Goal: Navigation & Orientation: Find specific page/section

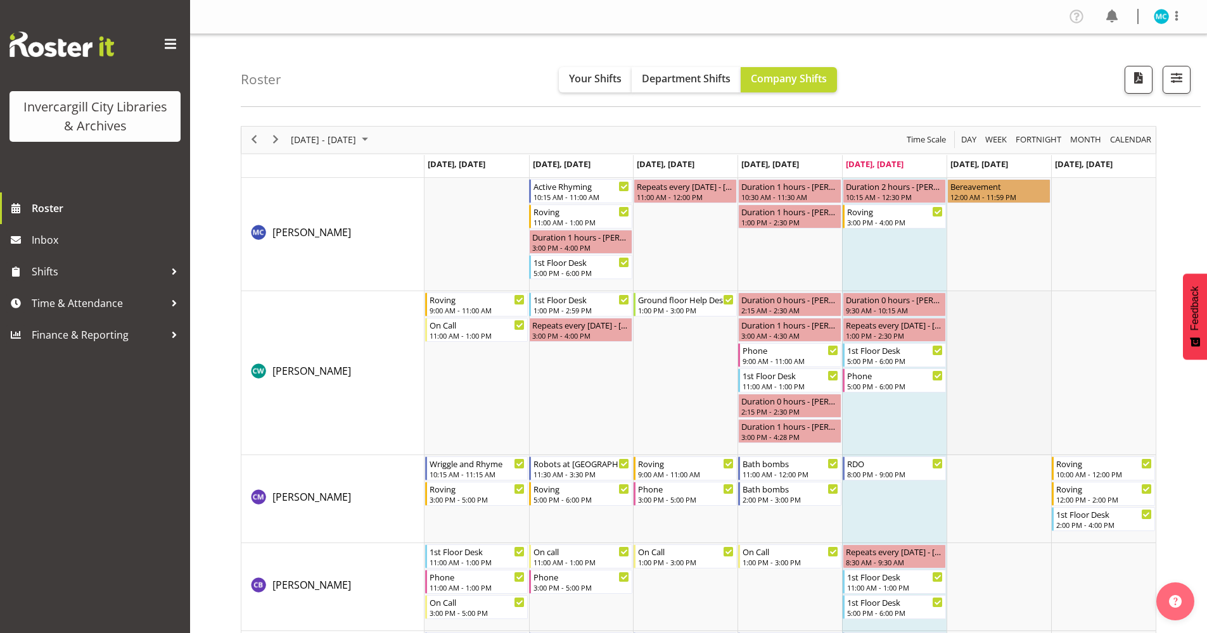
scroll to position [317, 0]
click at [275, 140] on span "Next" at bounding box center [275, 140] width 15 height 16
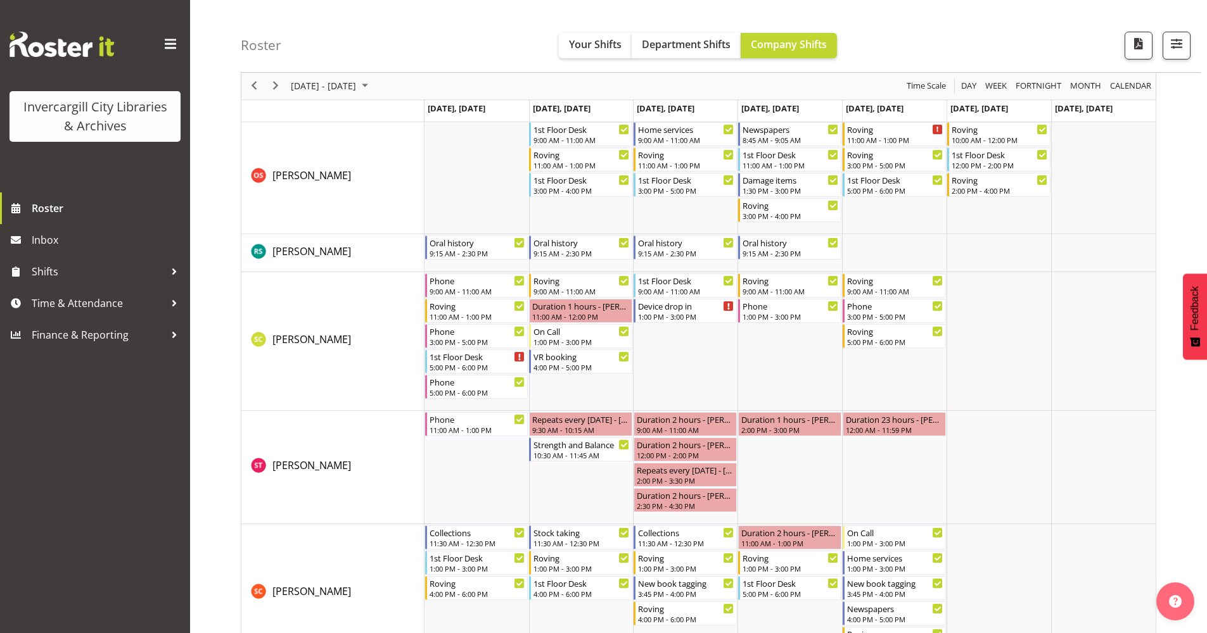
scroll to position [2154, 0]
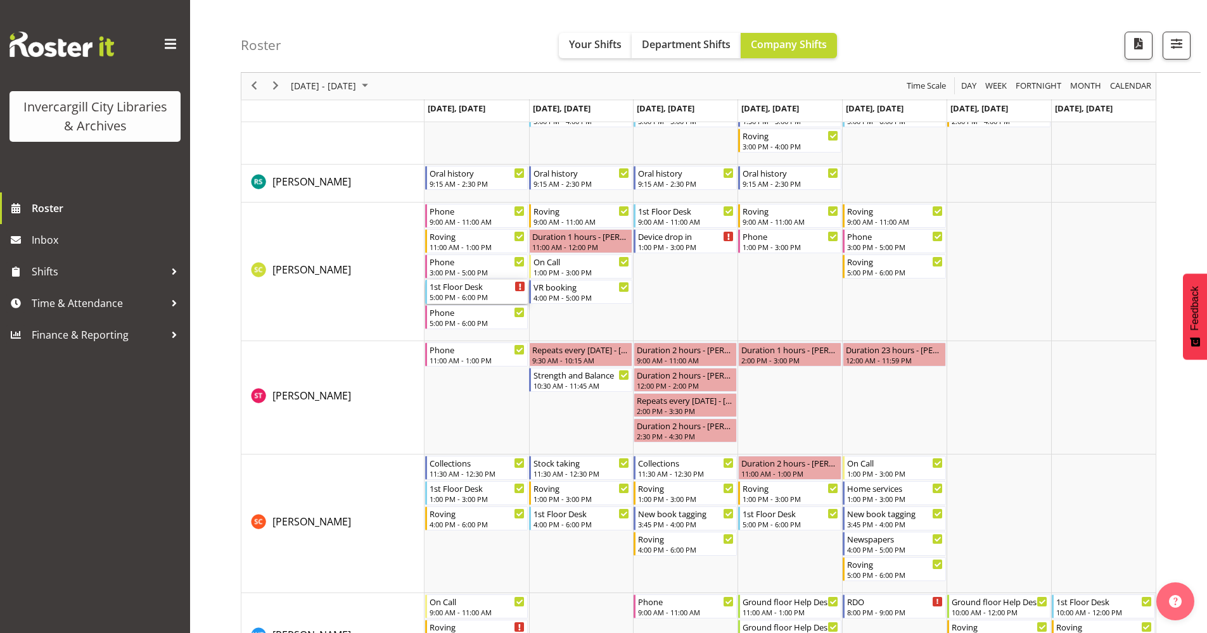
click at [519, 288] on icon "Timeline Week of October 10, 2025" at bounding box center [520, 287] width 3 height 6
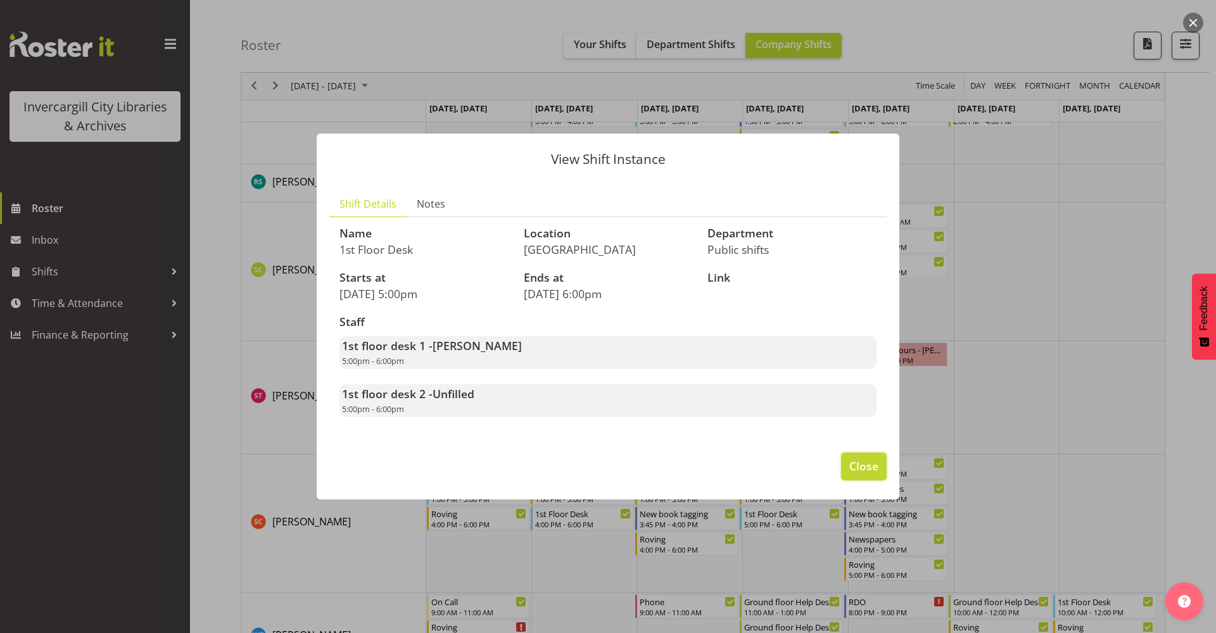
click at [880, 471] on button "Close" at bounding box center [864, 467] width 46 height 28
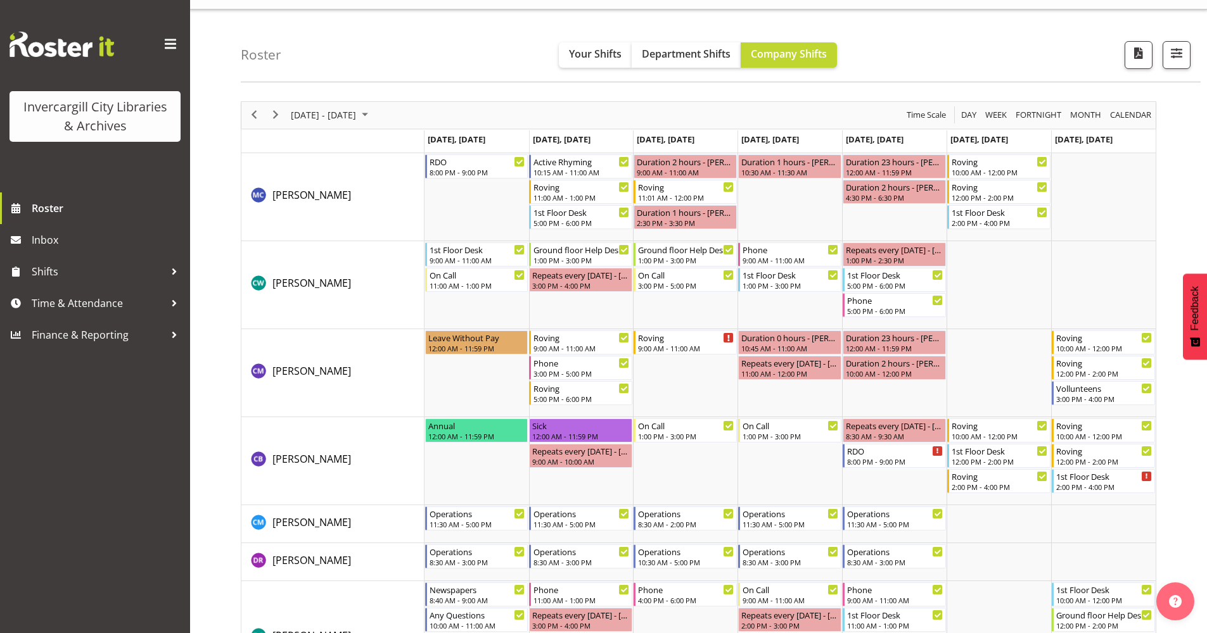
scroll to position [0, 0]
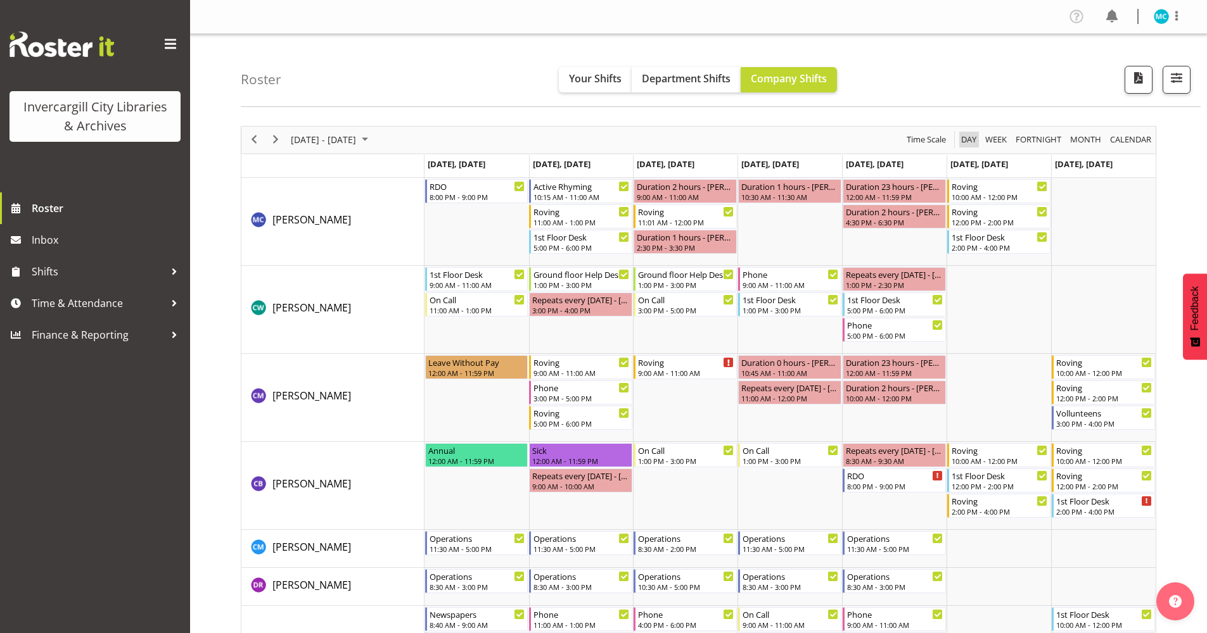
click at [977, 132] on button "Day" at bounding box center [969, 140] width 20 height 16
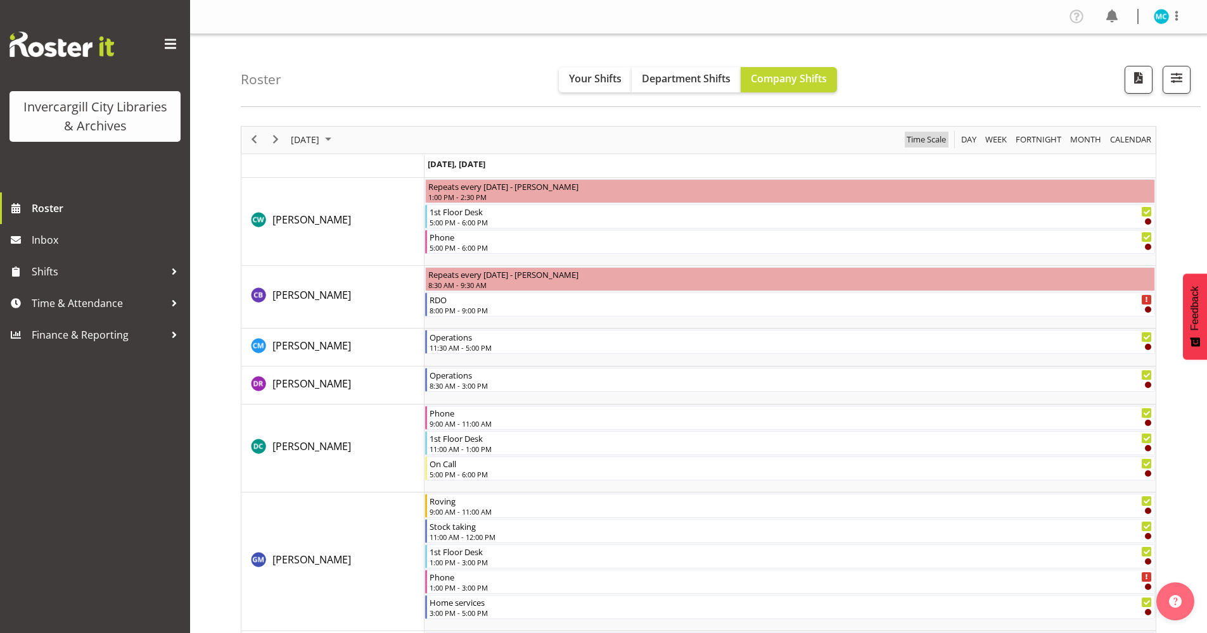
click at [929, 142] on span "Time Scale" at bounding box center [926, 140] width 42 height 16
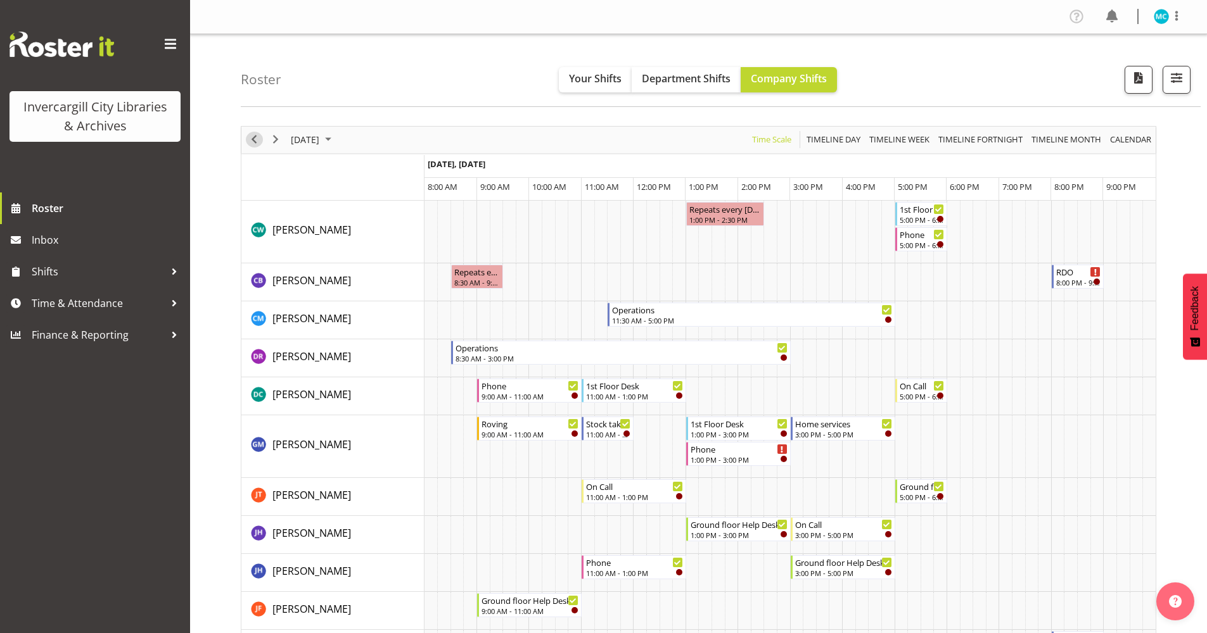
click at [255, 137] on span "Previous" at bounding box center [253, 140] width 15 height 16
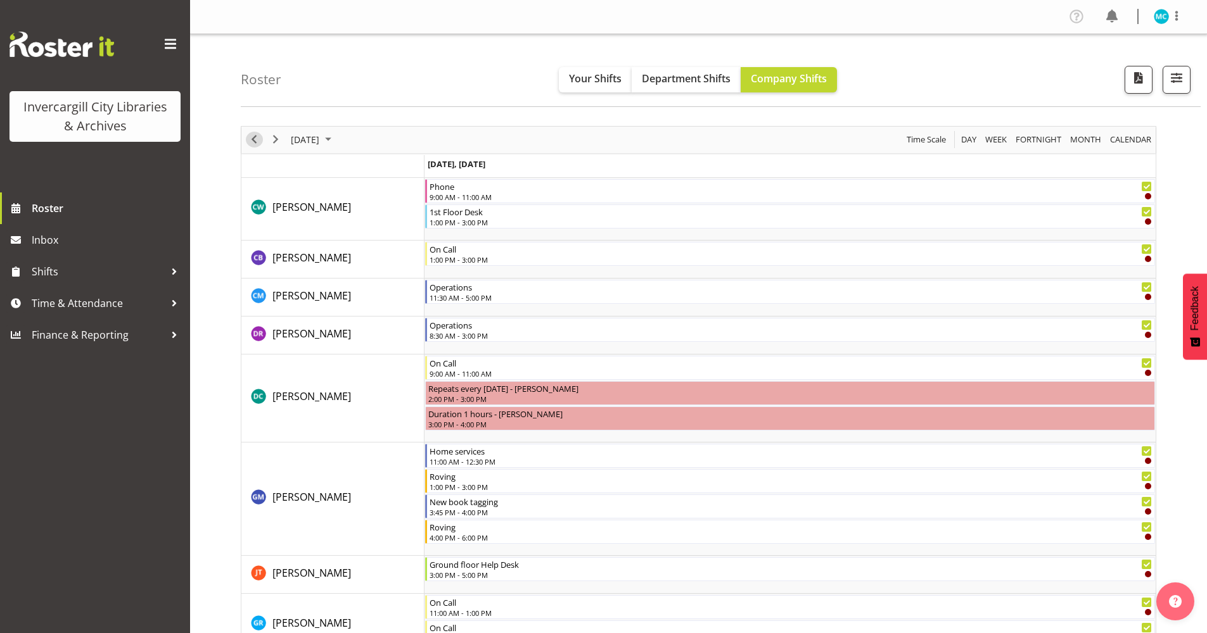
click at [256, 143] on span "Previous" at bounding box center [253, 140] width 15 height 16
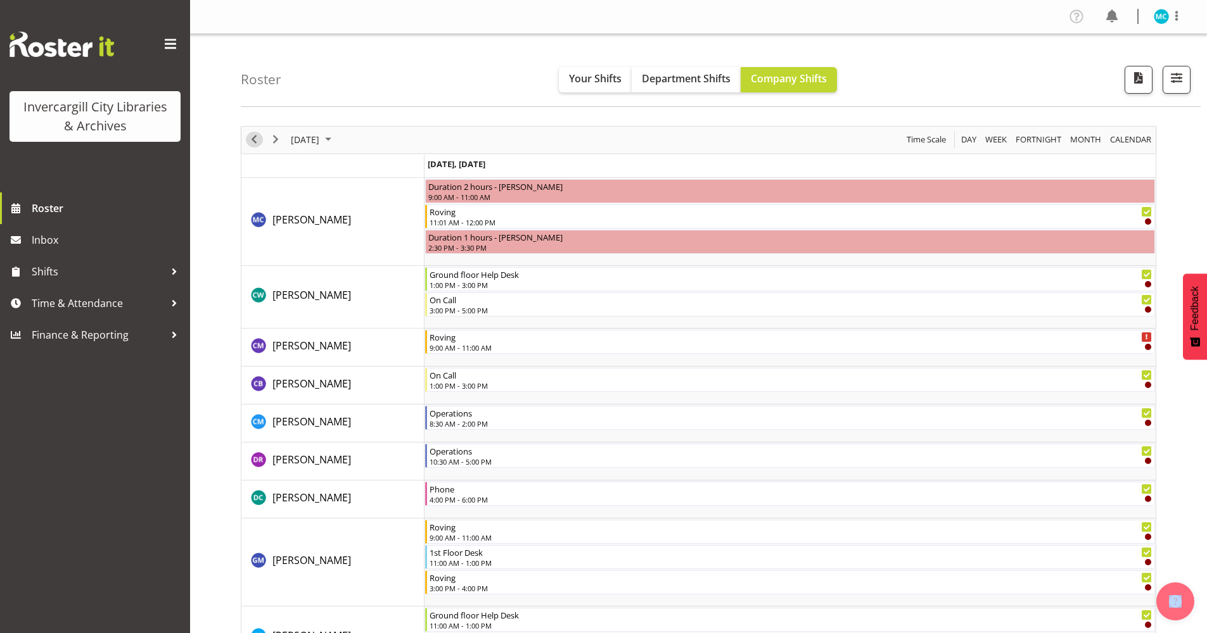
click at [256, 143] on span "Previous" at bounding box center [253, 140] width 15 height 16
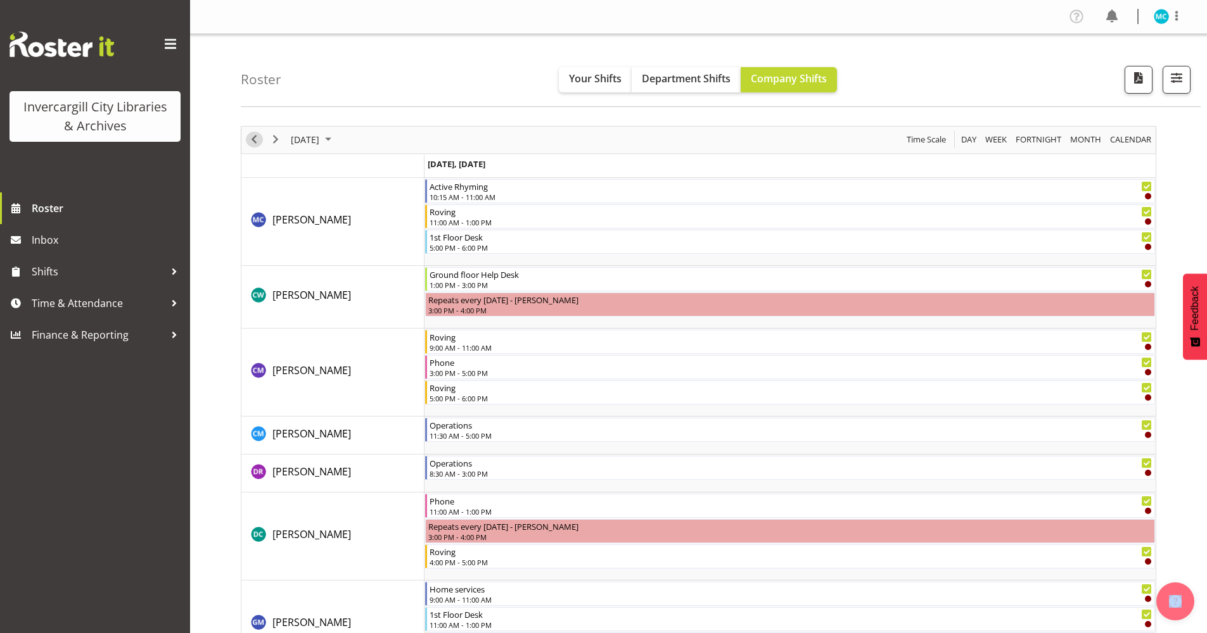
click at [256, 143] on span "Previous" at bounding box center [253, 140] width 15 height 16
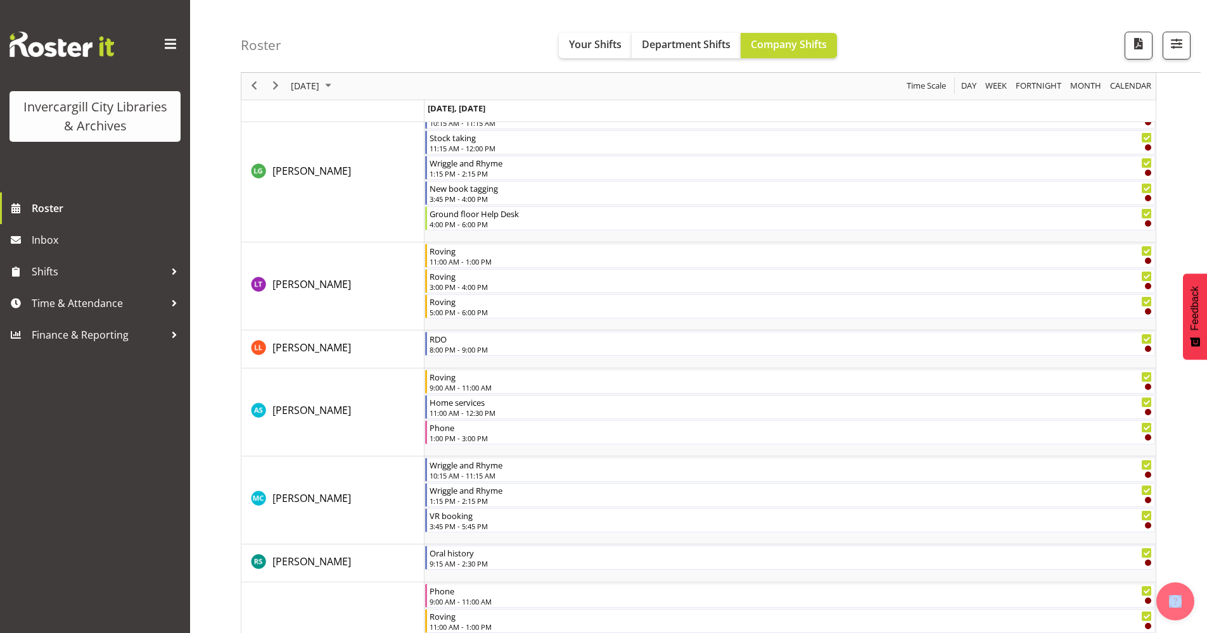
scroll to position [760, 0]
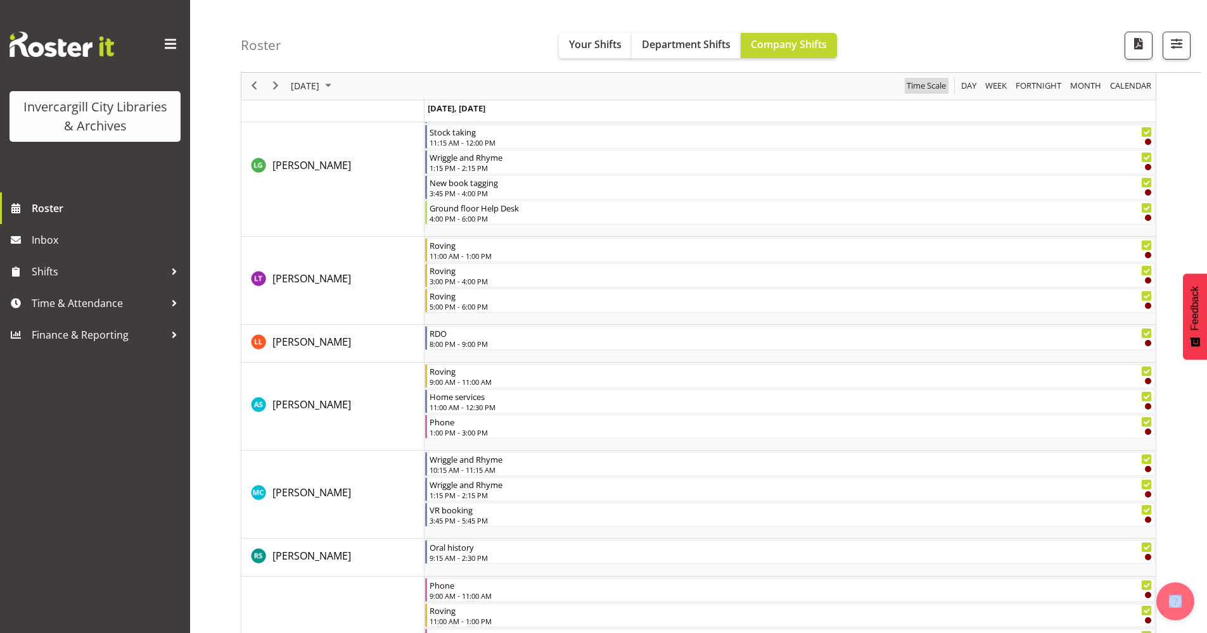
click at [935, 89] on span "Time Scale" at bounding box center [926, 87] width 42 height 16
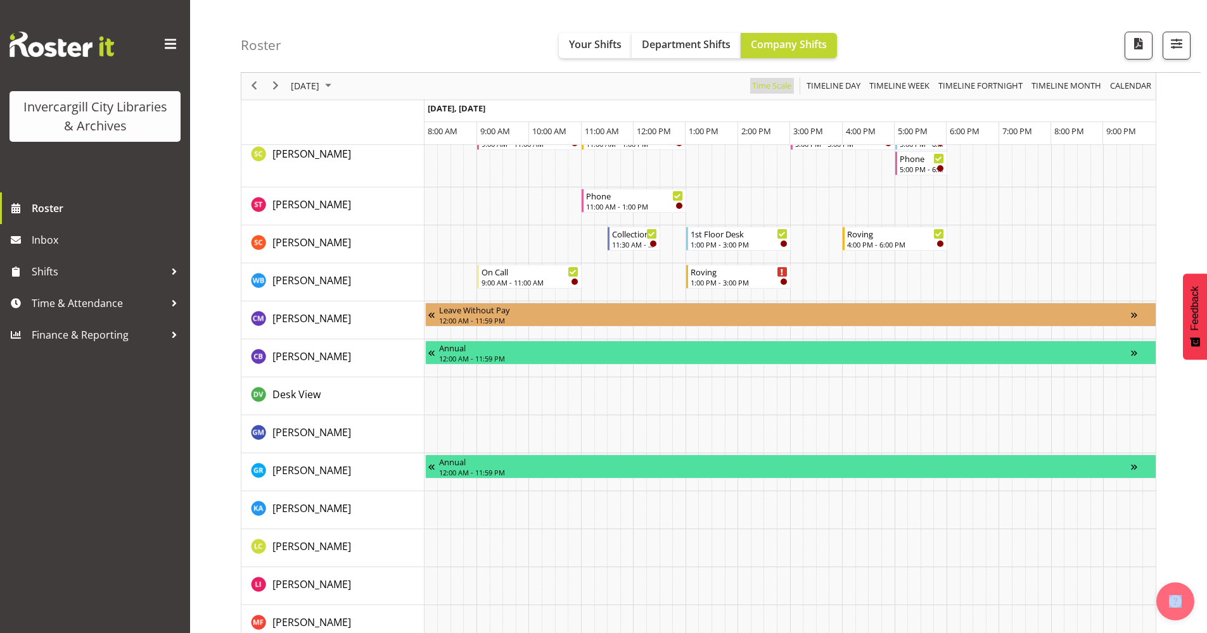
scroll to position [0, 0]
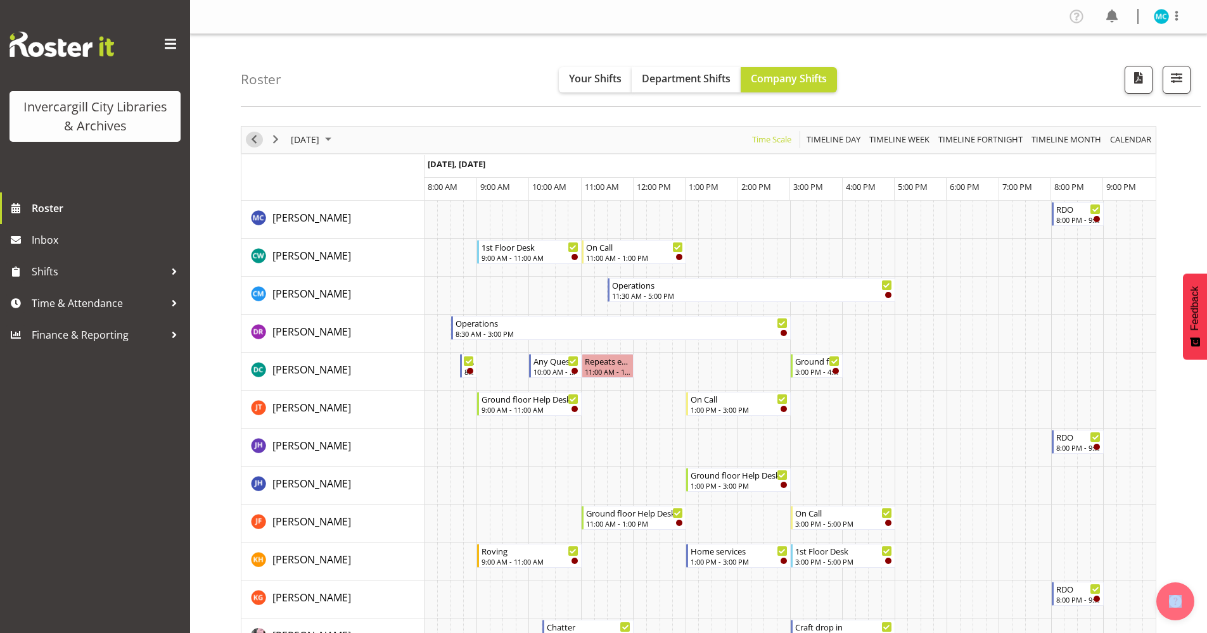
click at [258, 142] on span "Previous" at bounding box center [253, 140] width 15 height 16
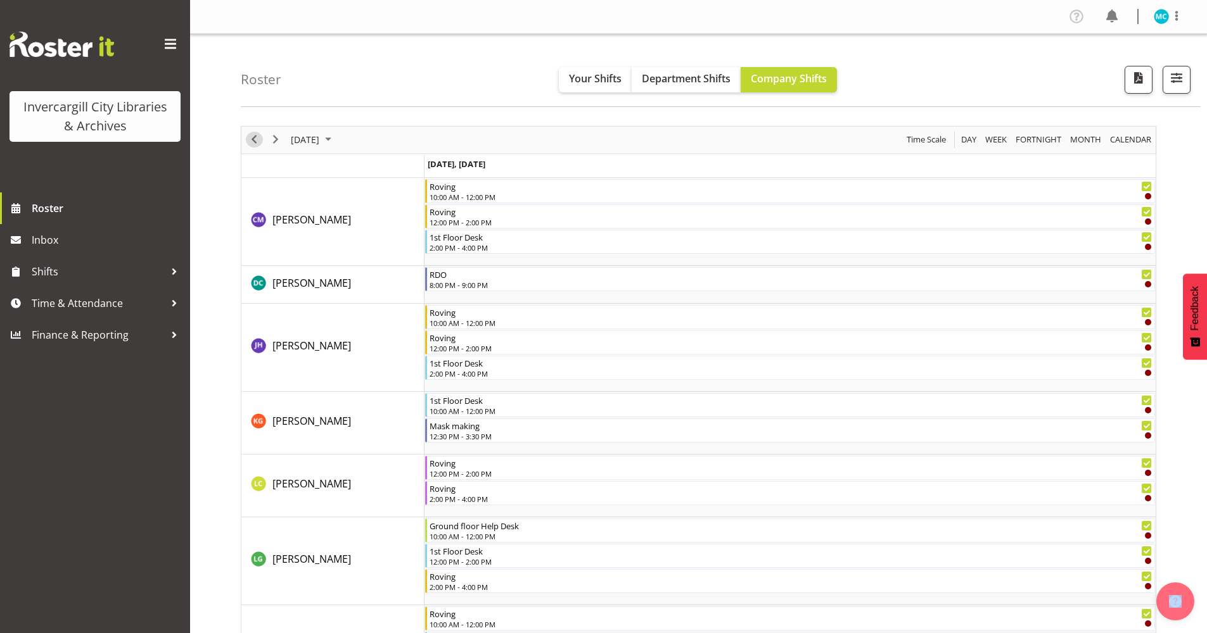
click at [258, 137] on span "Previous" at bounding box center [253, 140] width 15 height 16
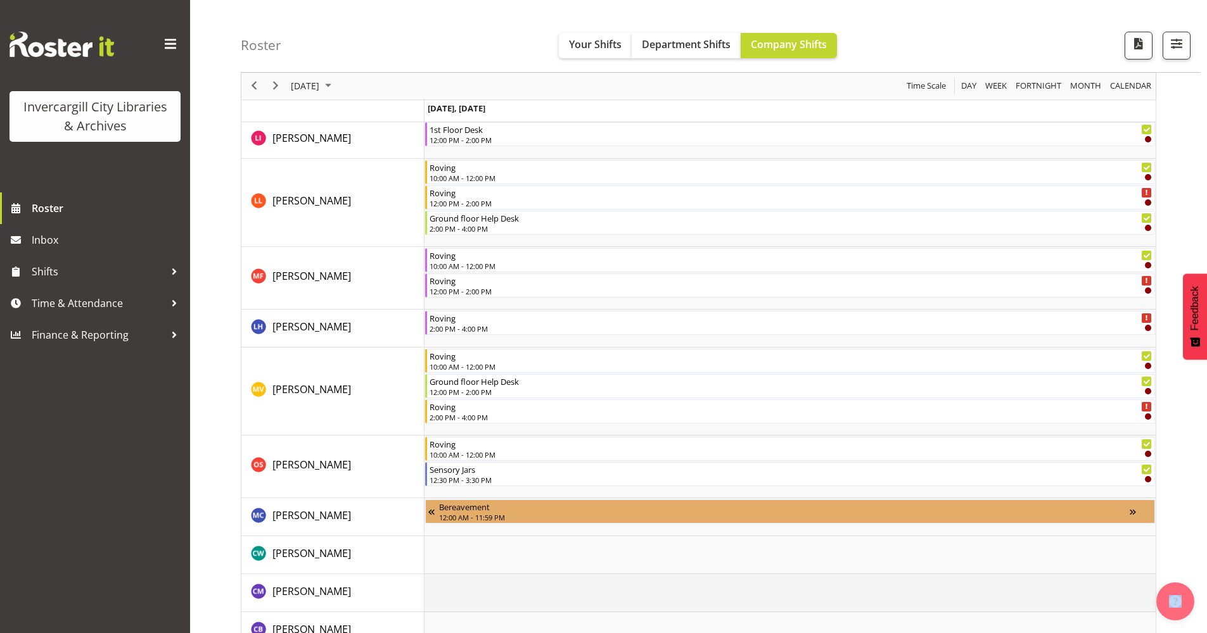
scroll to position [253, 0]
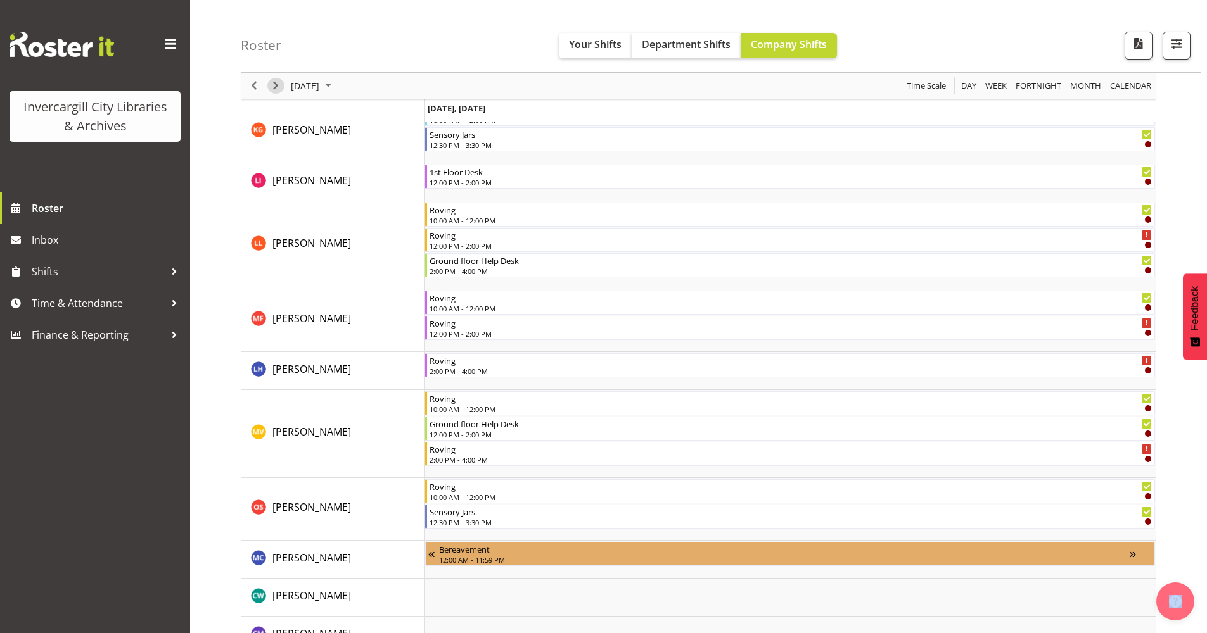
click at [281, 89] on span "Next" at bounding box center [275, 87] width 15 height 16
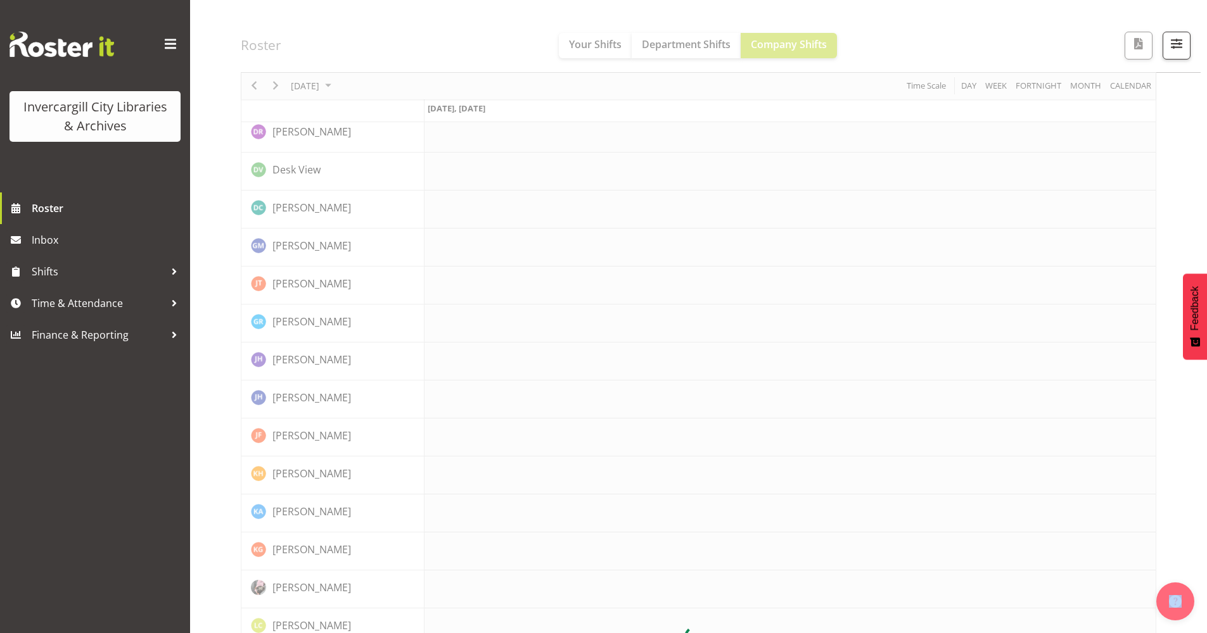
scroll to position [0, 0]
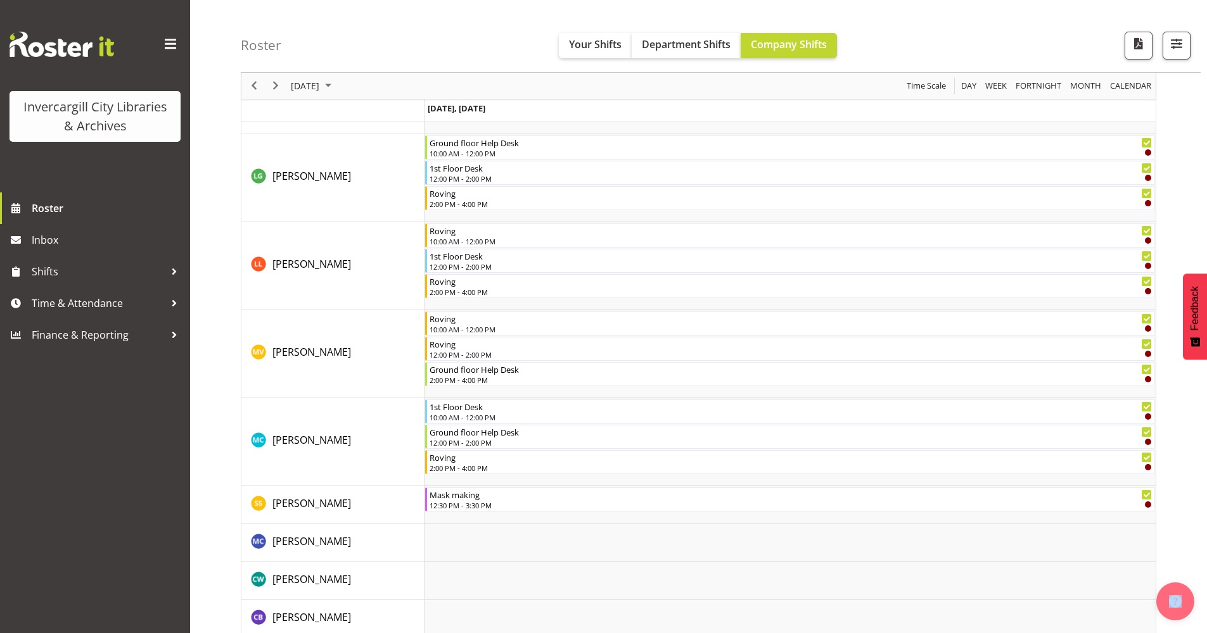
scroll to position [317, 0]
